Goal: Information Seeking & Learning: Learn about a topic

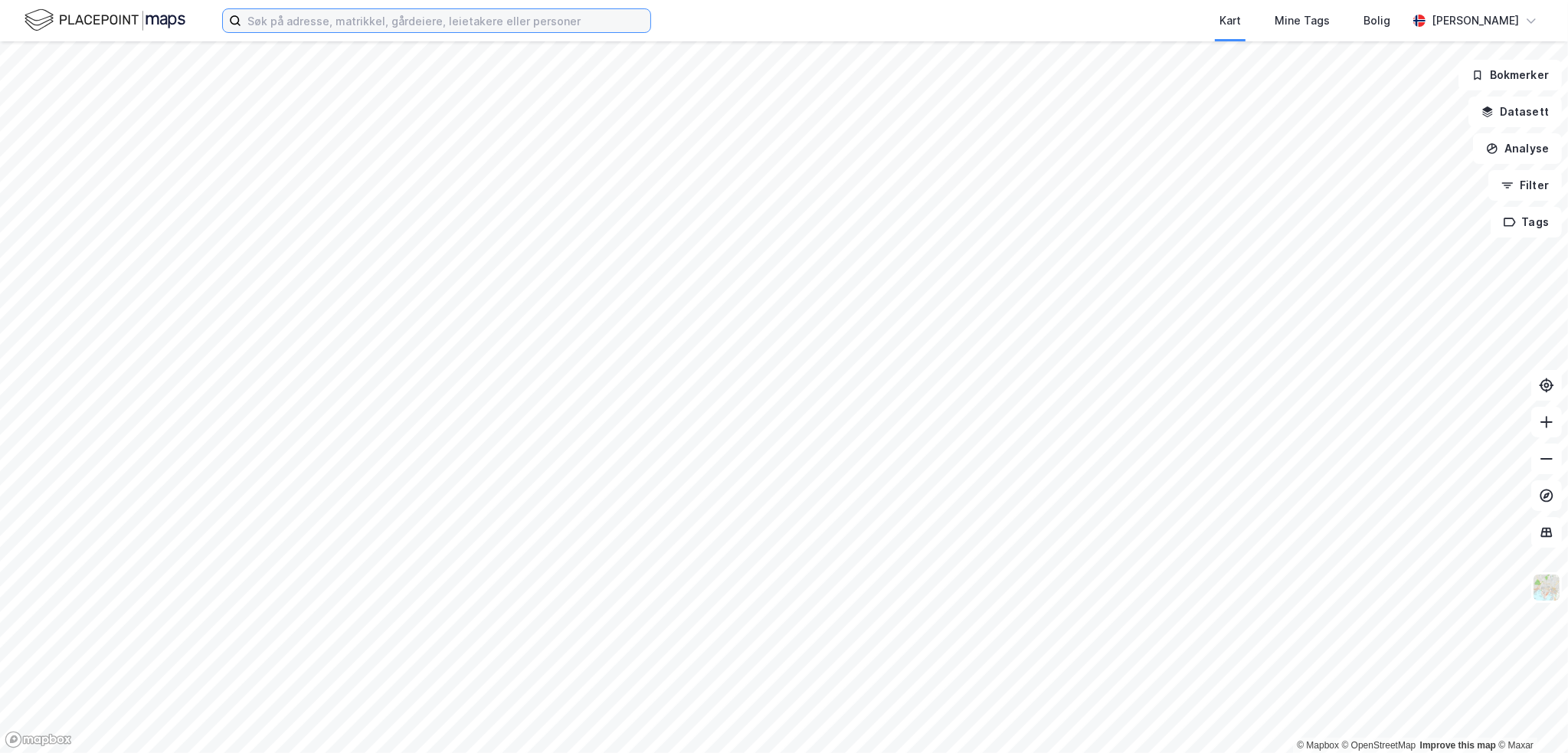
click at [303, 18] on input at bounding box center [445, 20] width 409 height 23
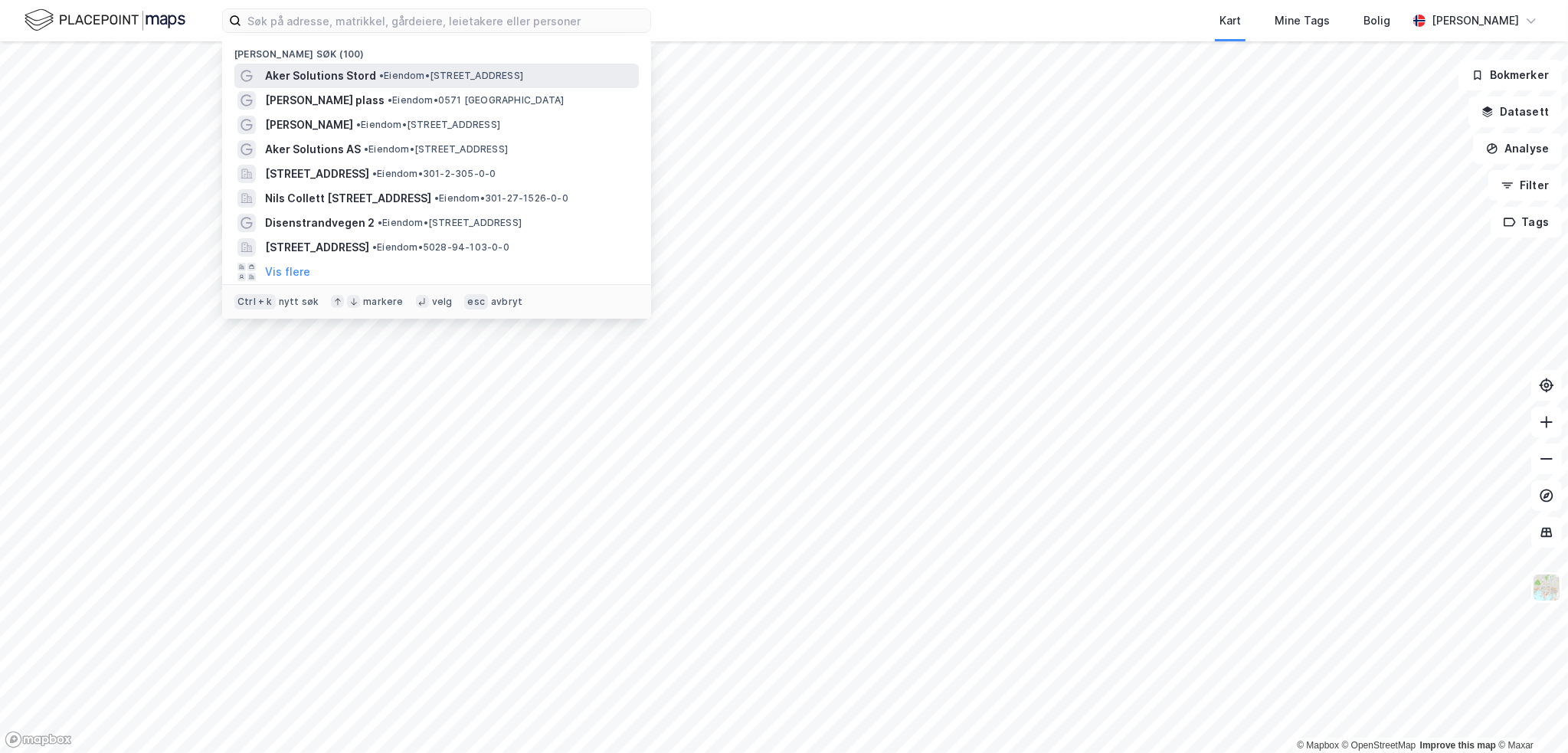
click at [331, 71] on span "Aker Solutions Stord" at bounding box center [320, 76] width 111 height 18
